Goal: Check status

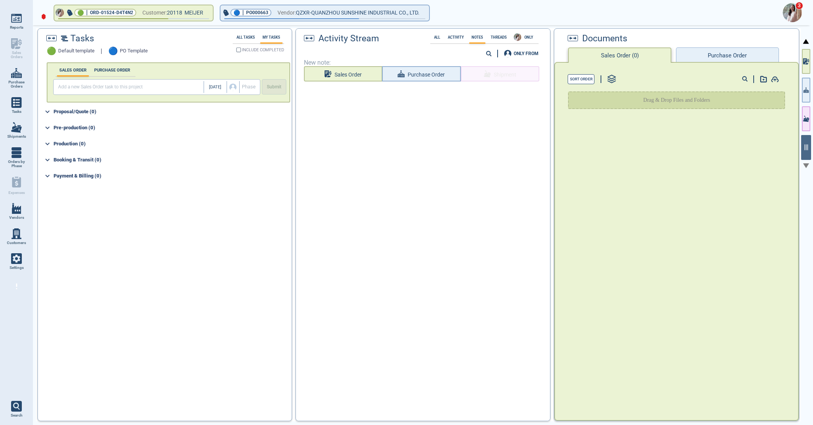
click at [790, 16] on img at bounding box center [792, 12] width 19 height 19
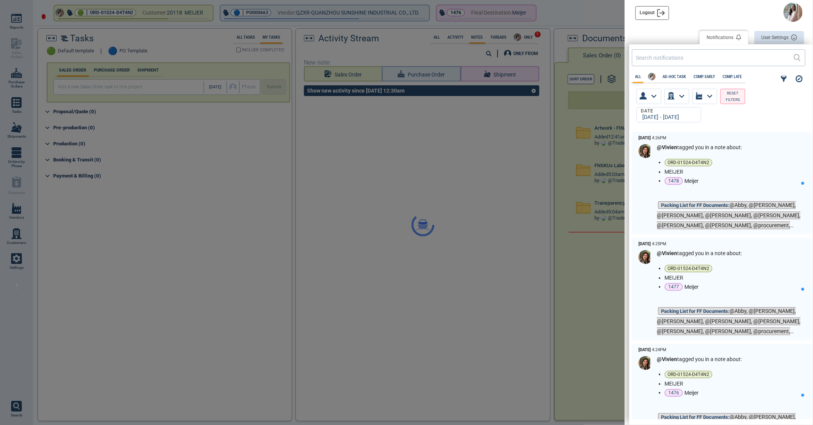
scroll to position [285, 179]
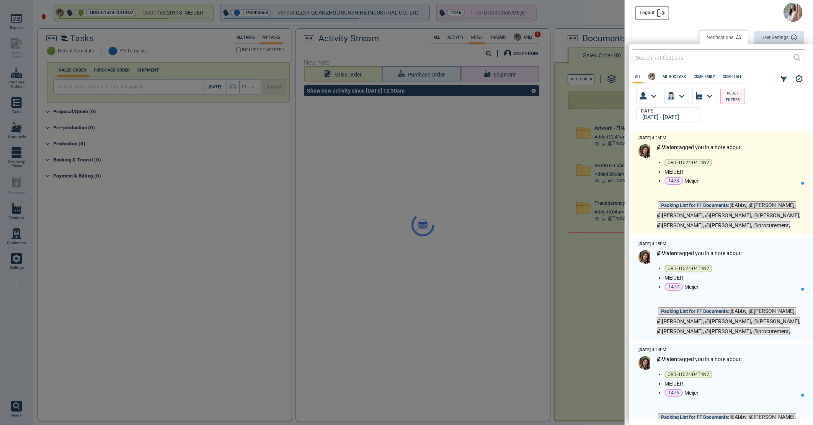
click at [760, 170] on li "MEIJER" at bounding box center [732, 172] width 134 height 6
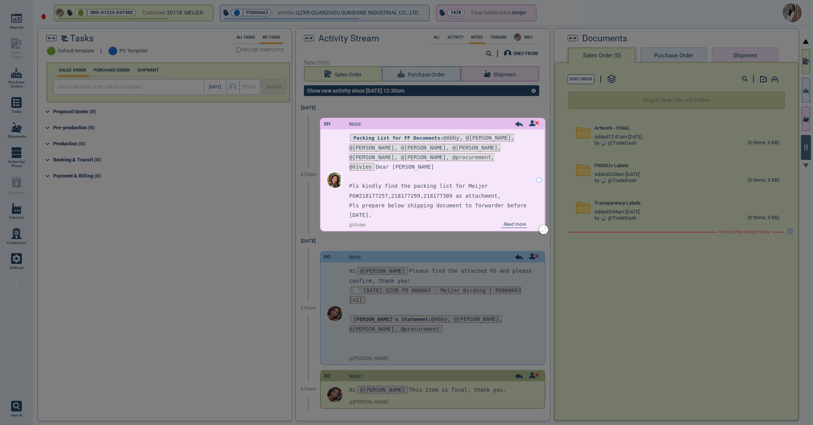
click at [509, 224] on span "Read more" at bounding box center [514, 225] width 26 height 6
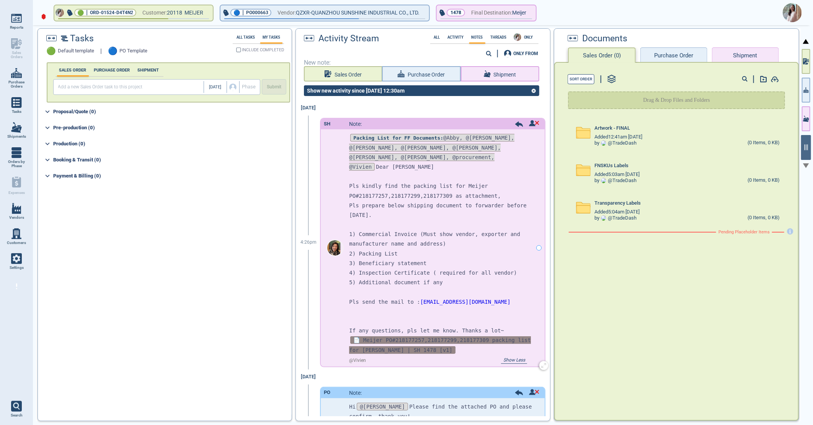
click at [393, 337] on span "📄 Meijer PO#218177257,218177299,218177309 packing list for [PERSON_NAME] | SH 1…" at bounding box center [440, 345] width 182 height 17
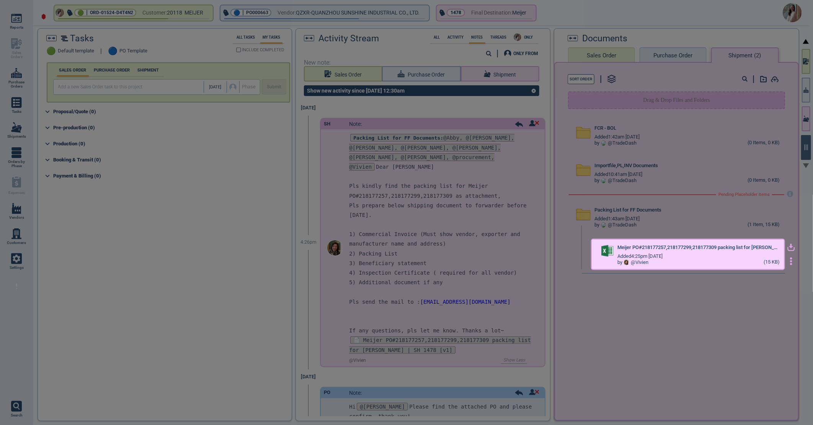
click at [788, 245] on icon "button" at bounding box center [792, 248] width 8 height 8
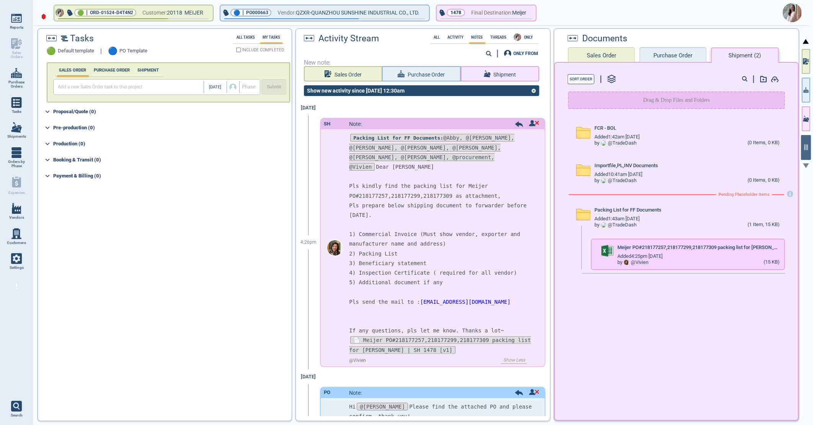
click at [790, 10] on img at bounding box center [792, 12] width 19 height 19
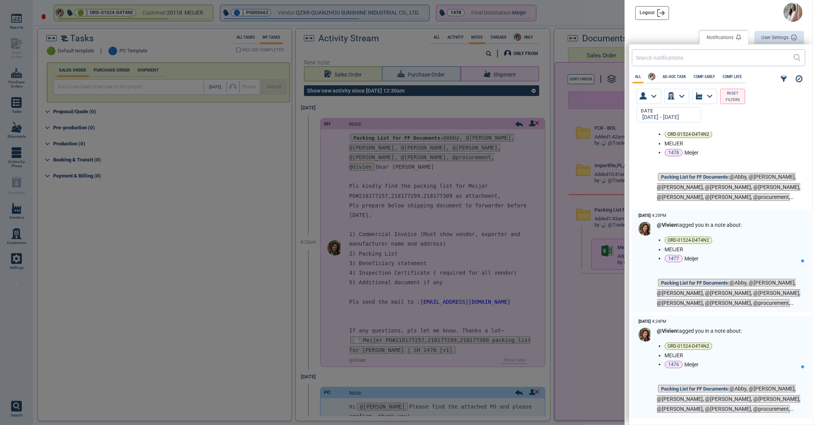
scroll to position [85, 0]
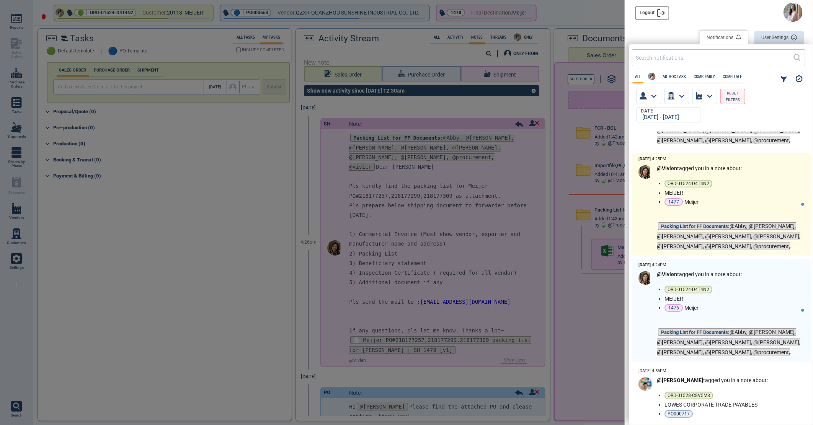
click at [739, 202] on div "1477 Meijer" at bounding box center [732, 202] width 134 height 8
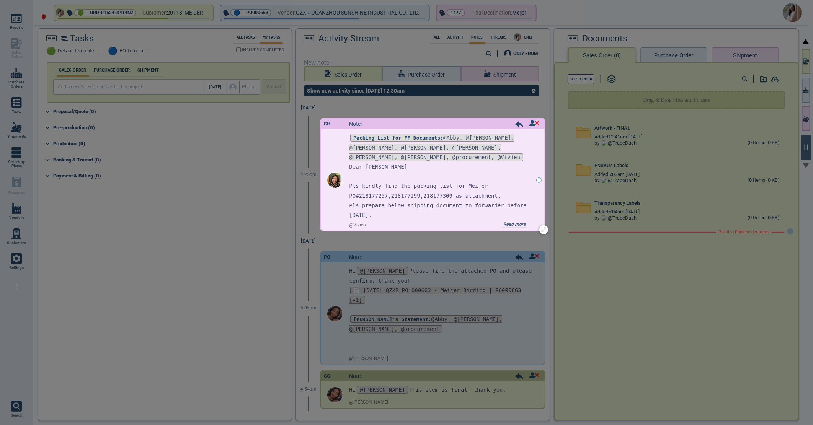
click at [501, 224] on span "Read more" at bounding box center [514, 225] width 26 height 6
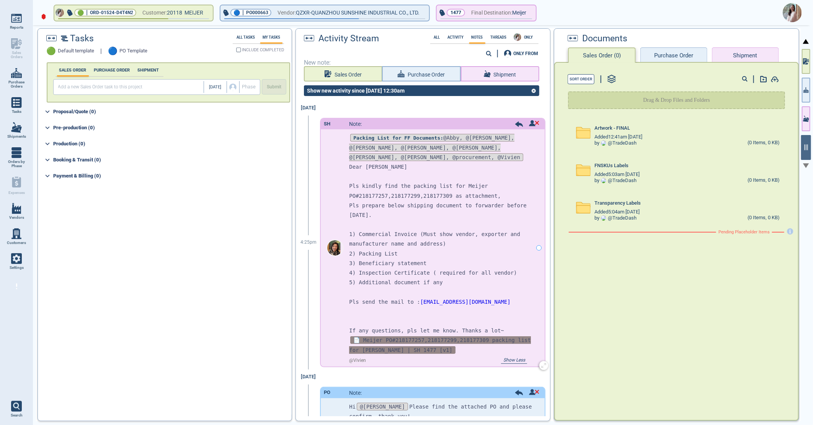
click at [413, 337] on span "📄 Meijer PO#218177257,218177299,218177309 packing list for [PERSON_NAME] | SH 1…" at bounding box center [440, 345] width 182 height 17
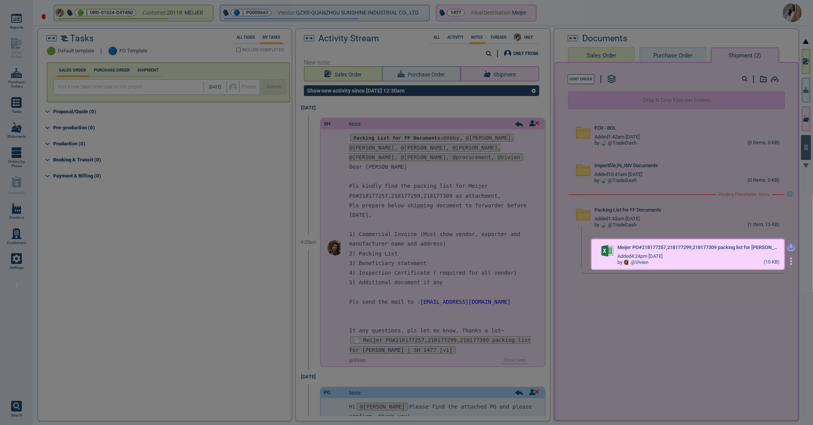
click at [789, 245] on icon "button" at bounding box center [791, 246] width 5 height 5
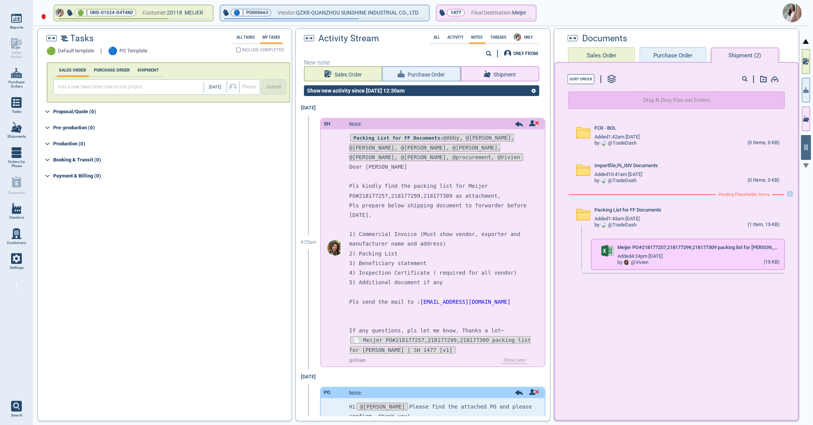
click at [792, 11] on img at bounding box center [792, 12] width 19 height 19
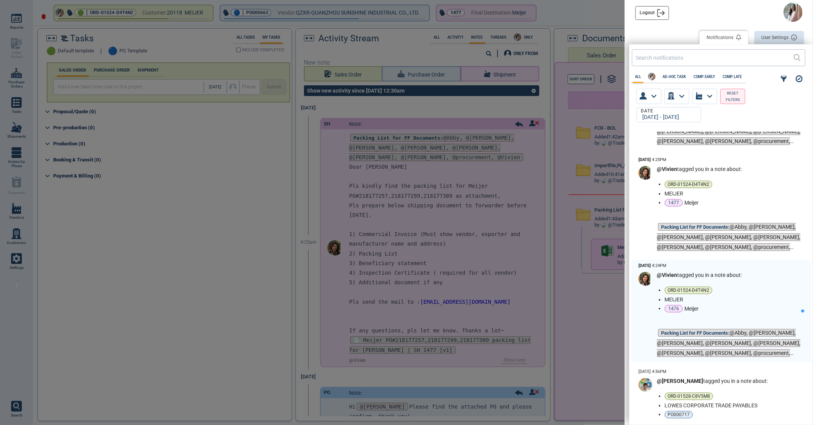
scroll to position [85, 0]
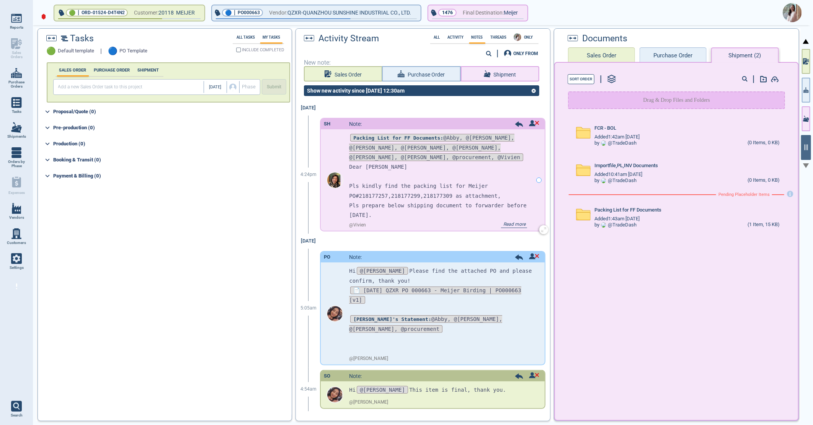
click at [507, 224] on span "Read more" at bounding box center [514, 225] width 26 height 6
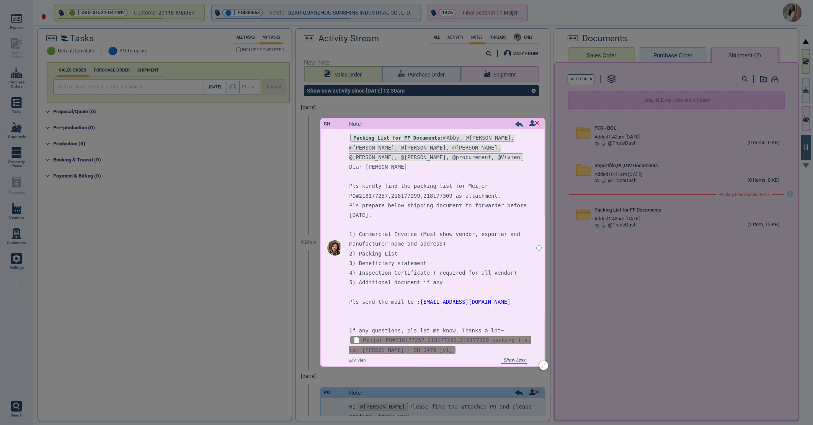
click at [409, 337] on span "📄 Meijer PO#218177257,218177299,218177309 packing list for [PERSON_NAME] | SH 1…" at bounding box center [440, 345] width 182 height 17
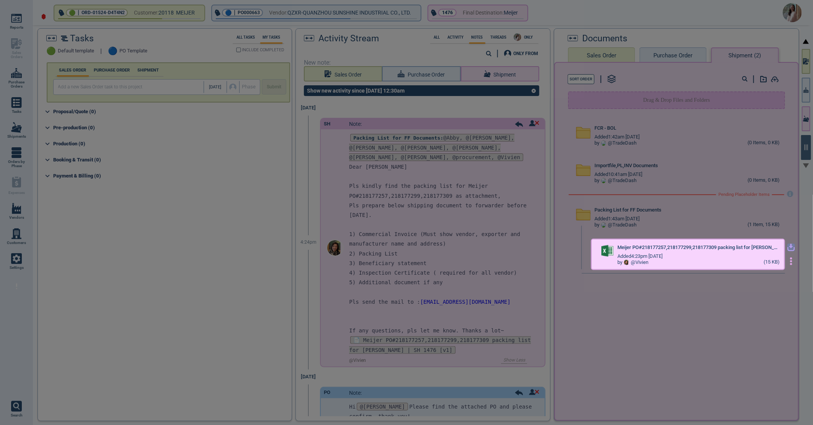
click at [789, 246] on icon "button" at bounding box center [791, 246] width 5 height 5
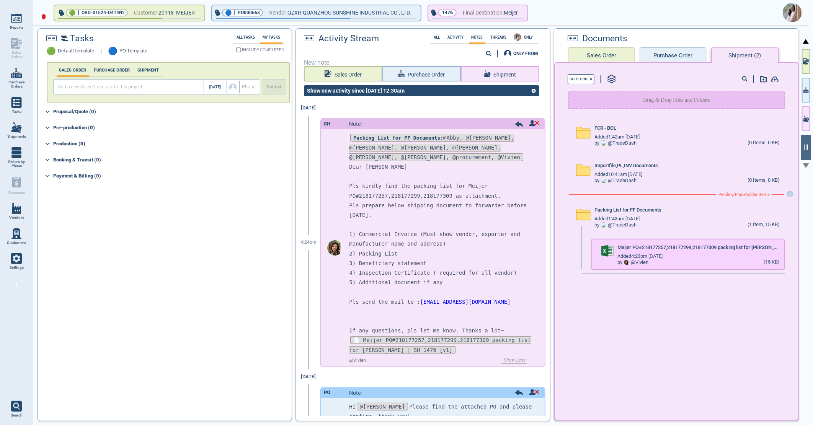
click at [792, 13] on img at bounding box center [792, 12] width 19 height 19
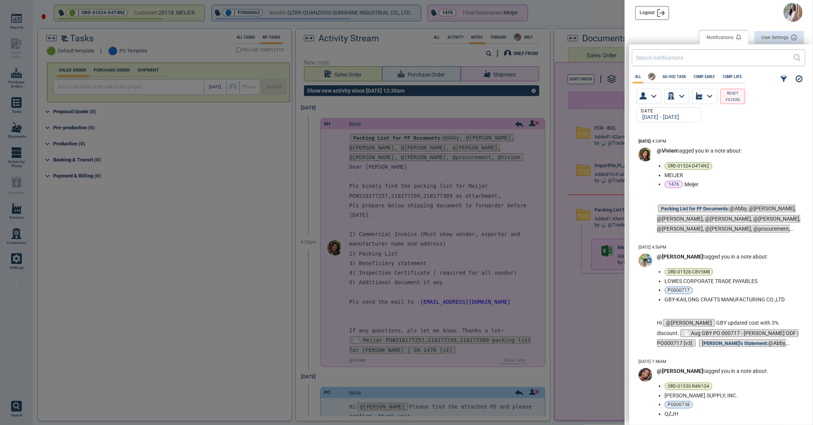
scroll to position [255, 0]
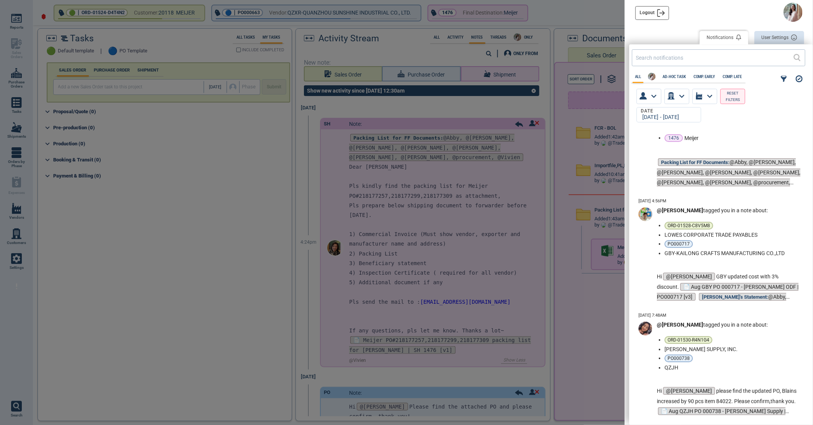
click at [590, 15] on div at bounding box center [406, 212] width 813 height 425
